Goal: Information Seeking & Learning: Learn about a topic

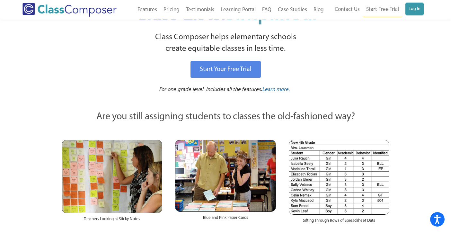
scroll to position [6, 0]
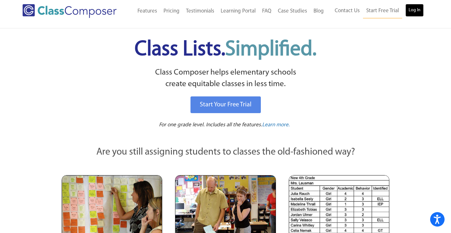
click at [408, 11] on link "Log In" at bounding box center [415, 10] width 18 height 13
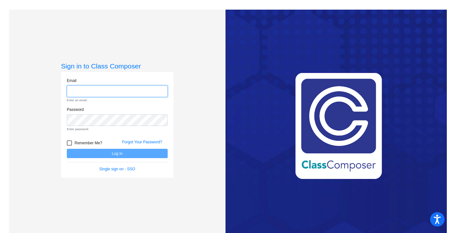
type input "nicole.wallevand@svusd.org"
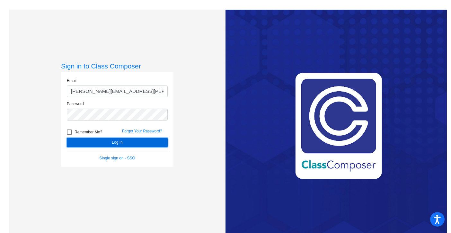
click at [133, 143] on button "Log In" at bounding box center [117, 142] width 101 height 9
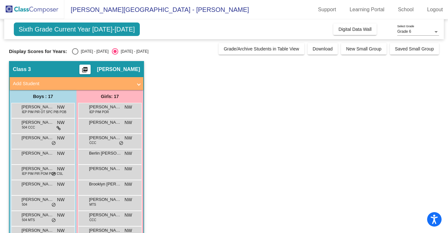
click at [76, 51] on div "Select an option" at bounding box center [75, 51] width 6 height 6
click at [75, 55] on input "2024 - 2025" at bounding box center [75, 55] width 0 height 0
radio input "true"
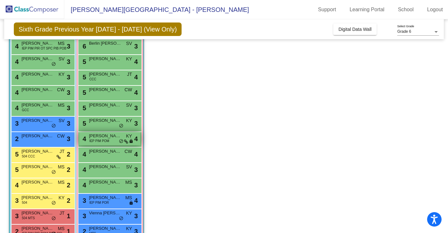
scroll to position [124, 0]
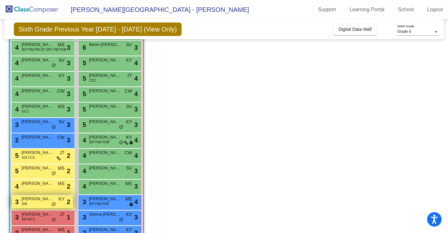
click at [49, 202] on div "3 Cooper Chan 504 KY lock do_not_disturb_alt 2" at bounding box center [42, 201] width 61 height 13
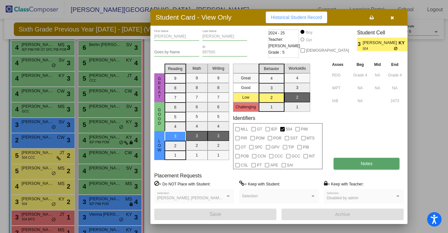
click at [355, 159] on button "Notes" at bounding box center [367, 164] width 66 height 12
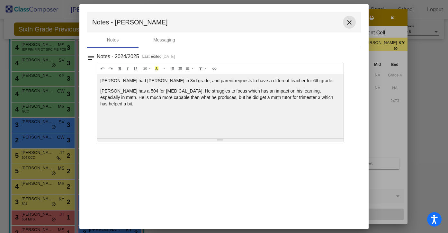
click at [348, 23] on mat-icon "close" at bounding box center [350, 23] width 8 height 8
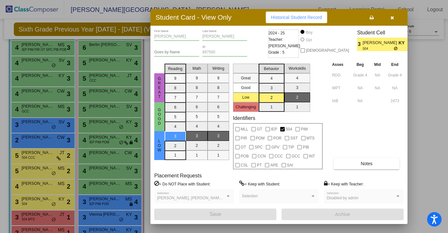
scroll to position [0, 0]
click at [393, 16] on icon "button" at bounding box center [393, 17] width 4 height 5
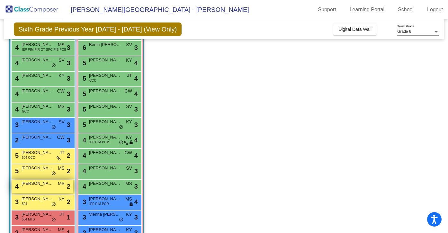
click at [34, 186] on div "4 Tanav Mandrai MS lock do_not_disturb_alt 2" at bounding box center [42, 186] width 61 height 13
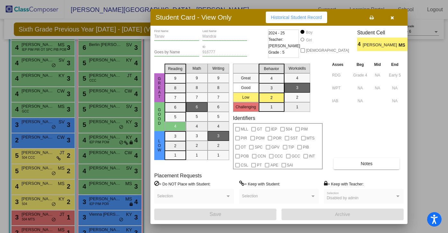
click at [393, 18] on icon "button" at bounding box center [393, 17] width 4 height 5
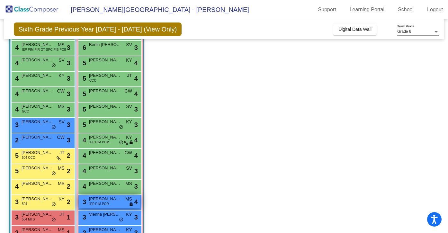
scroll to position [142, 0]
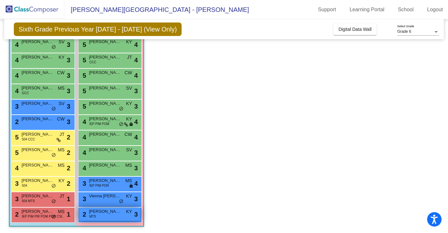
click at [101, 219] on div "2 Chrishay Roberson MTS KY lock do_not_disturb_alt 3" at bounding box center [109, 214] width 61 height 13
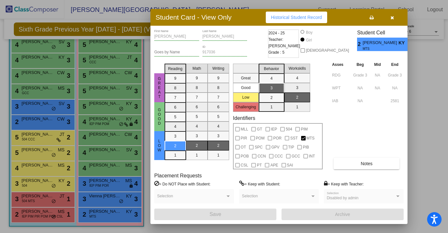
click at [392, 14] on button "button" at bounding box center [392, 18] width 21 height 12
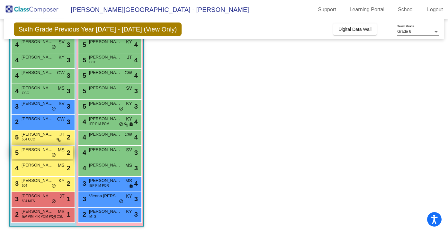
click at [41, 155] on div "5 Mason Arndt MS lock do_not_disturb_alt 2" at bounding box center [42, 152] width 61 height 13
